Goal: Navigation & Orientation: Find specific page/section

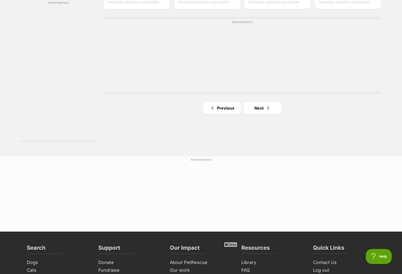
scroll to position [883, 0]
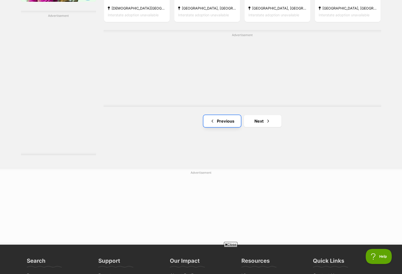
click at [223, 123] on link "Previous" at bounding box center [222, 121] width 38 height 12
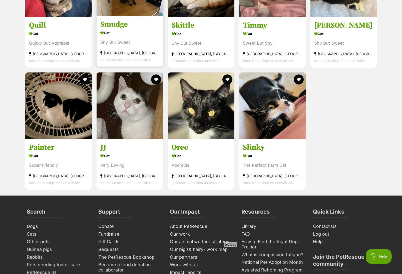
scroll to position [744, 0]
